Goal: Task Accomplishment & Management: Use online tool/utility

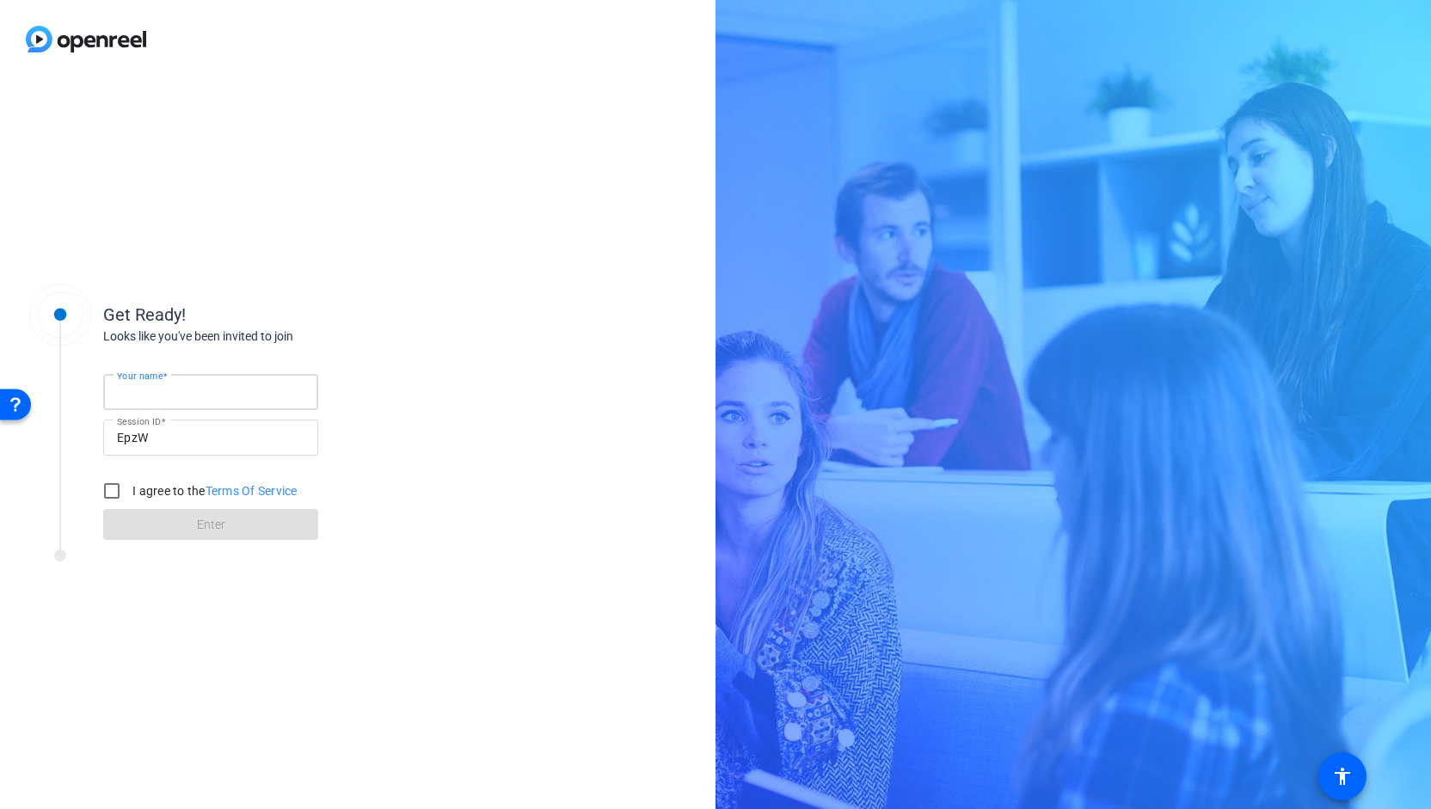
click at [215, 391] on input "Your name" at bounding box center [210, 392] width 187 height 21
type input "[PERSON_NAME]"
click at [112, 491] on input "I agree to the Terms Of Service" at bounding box center [112, 491] width 34 height 34
checkbox input "true"
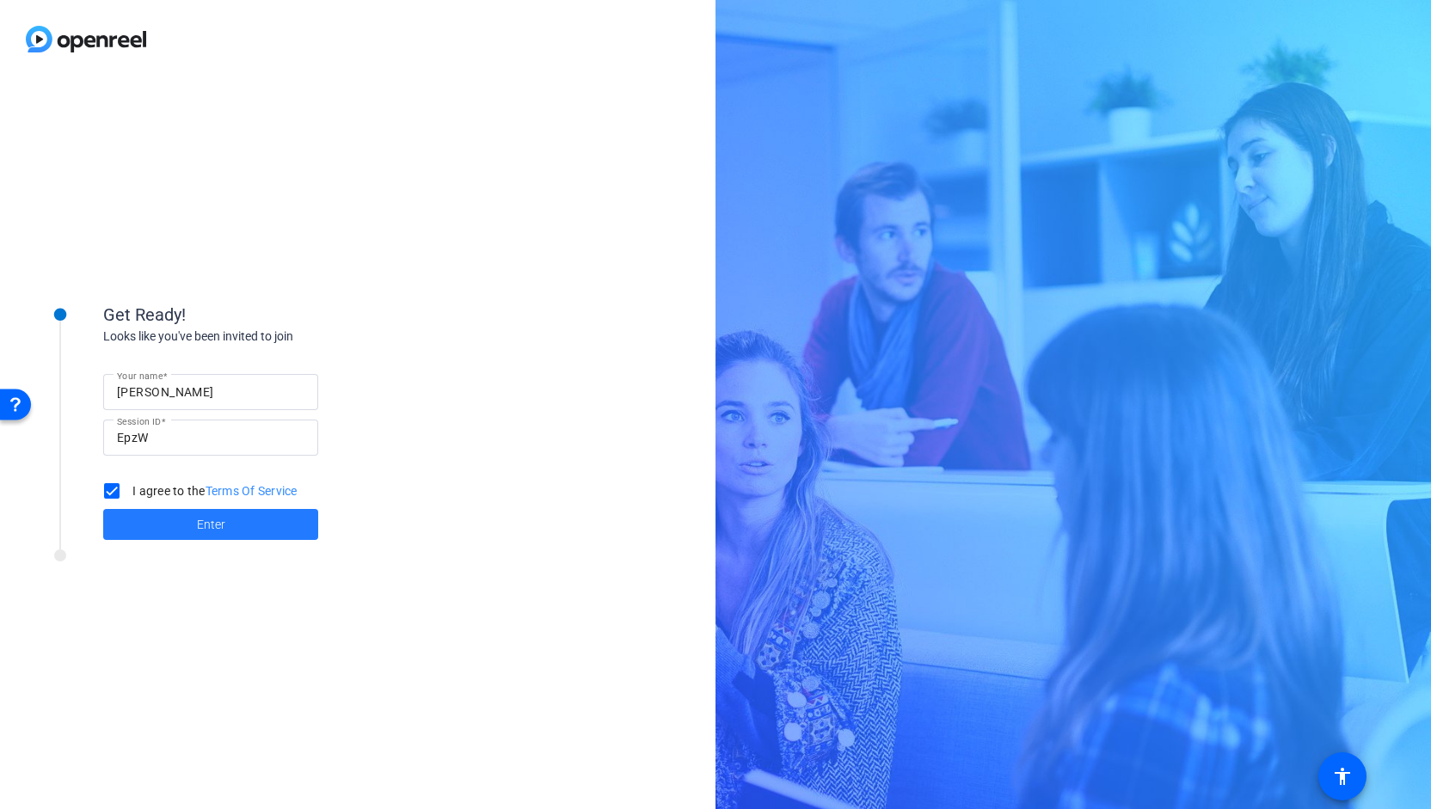
click at [193, 536] on span at bounding box center [210, 524] width 215 height 41
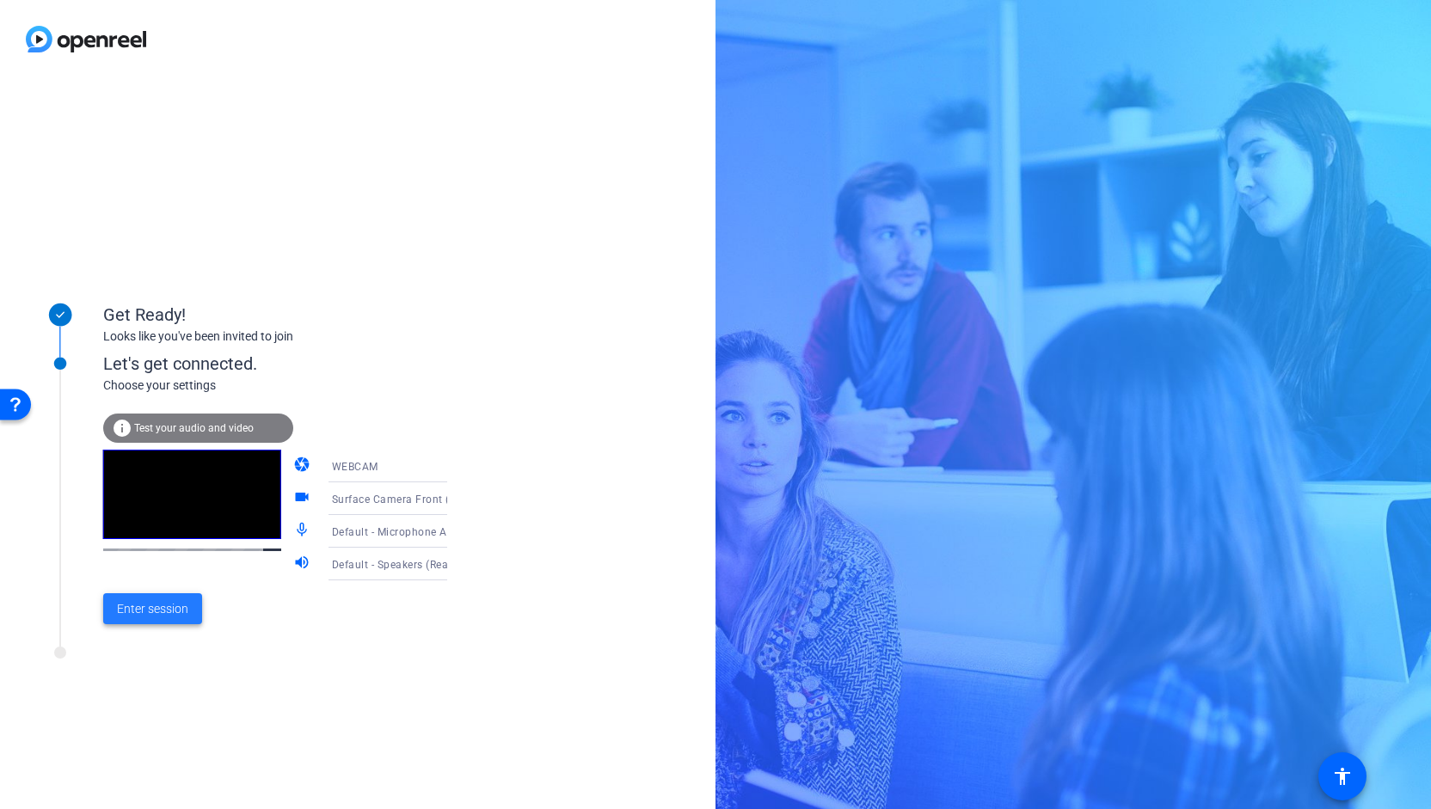
click at [138, 611] on span "Enter session" at bounding box center [152, 609] width 71 height 18
